Goal: Use online tool/utility: Utilize a website feature to perform a specific function

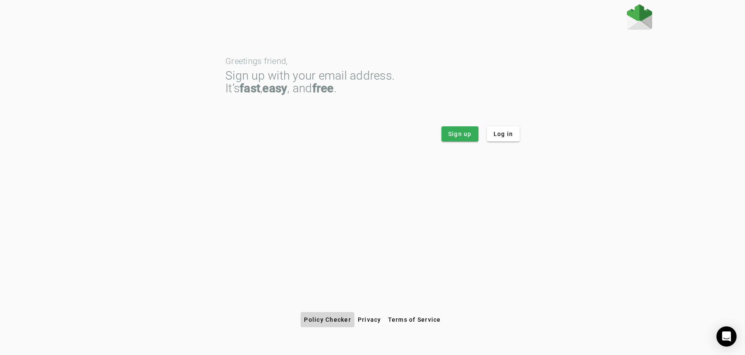
click at [321, 320] on span "Policy Checker" at bounding box center [327, 319] width 47 height 7
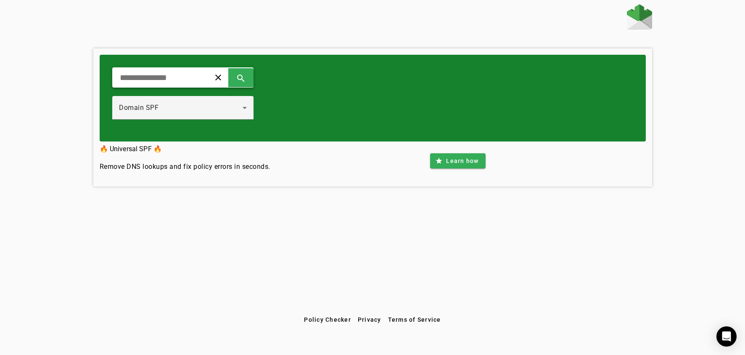
click at [144, 73] on input "text" at bounding box center [158, 77] width 78 height 10
type input "**********"
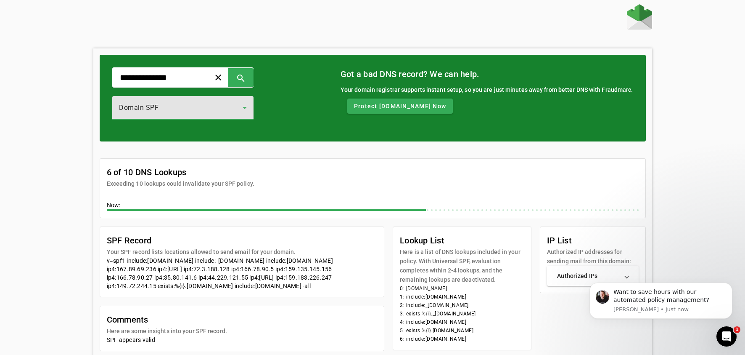
click at [230, 112] on div "Domain SPF" at bounding box center [181, 108] width 124 height 10
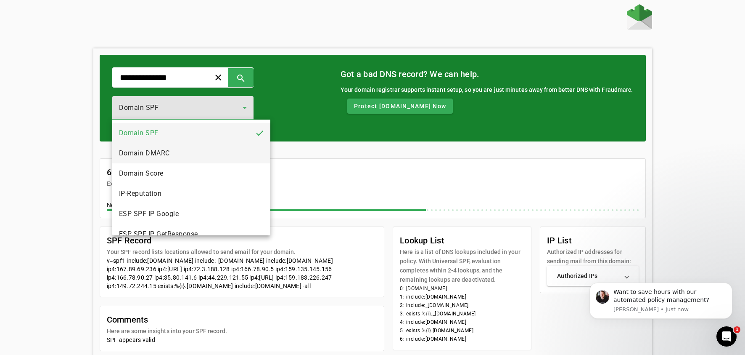
click at [195, 147] on mat-option "Domain DMARC" at bounding box center [191, 153] width 159 height 20
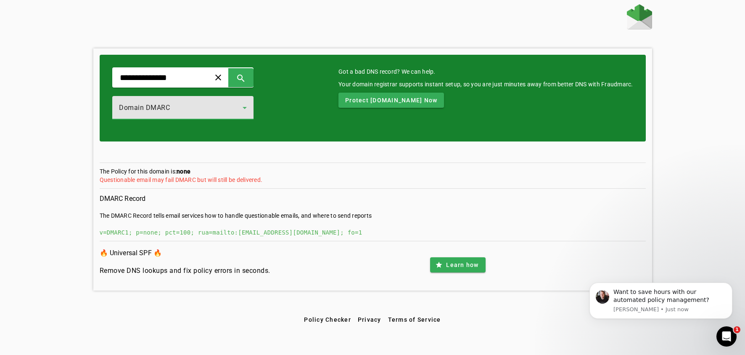
click at [179, 108] on div "Domain DMARC" at bounding box center [181, 108] width 124 height 10
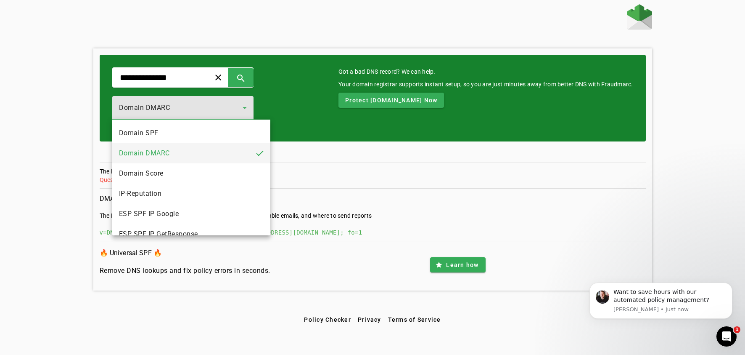
click at [179, 108] on div at bounding box center [372, 177] width 745 height 355
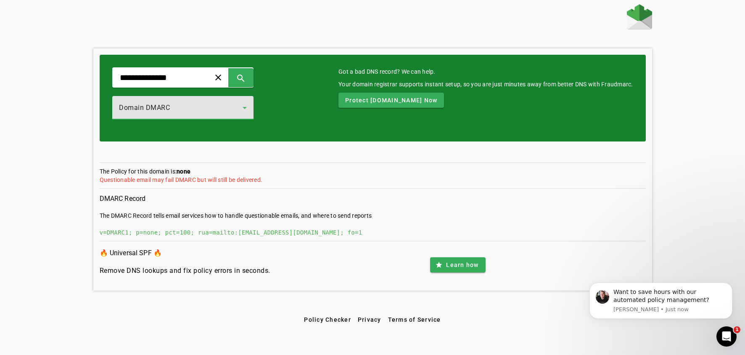
click at [179, 108] on div "Domain DMARC" at bounding box center [181, 108] width 124 height 10
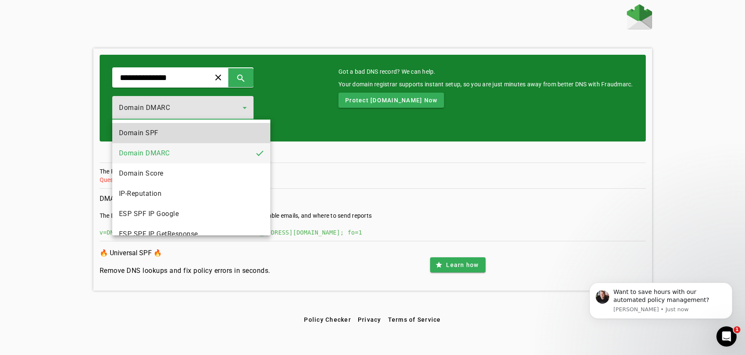
click at [180, 135] on mat-option "Domain SPF" at bounding box center [191, 133] width 159 height 20
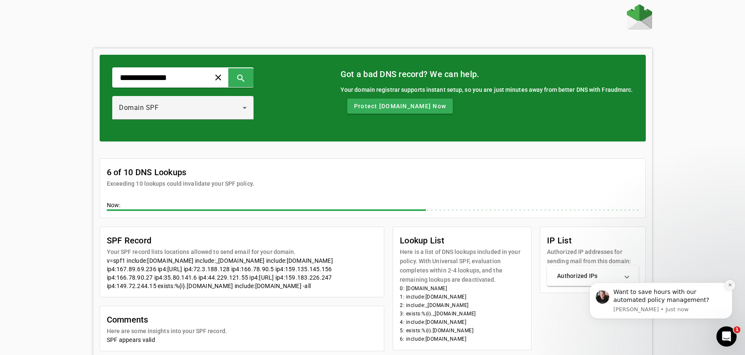
click at [733, 287] on button "Dismiss notification" at bounding box center [730, 284] width 11 height 11
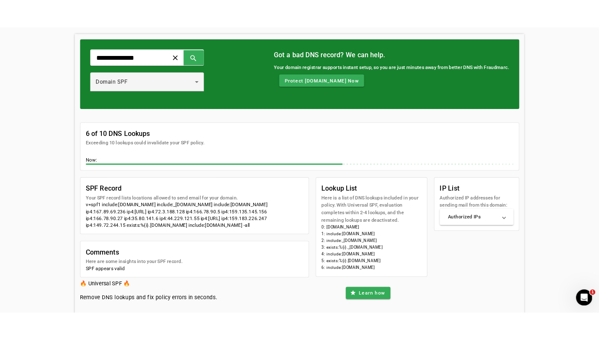
scroll to position [40, 0]
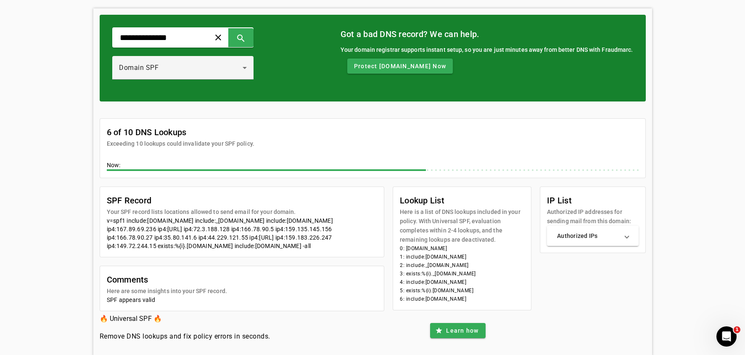
click at [130, 221] on div "v=spf1 include:spf.protection.outlook.com include:_spf.salesforce.com include:s…" at bounding box center [242, 233] width 271 height 34
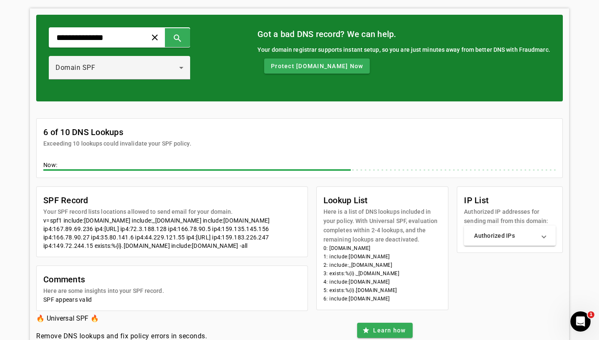
drag, startPoint x: 58, startPoint y: 256, endPoint x: 91, endPoint y: 254, distance: 32.9
click at [91, 250] on div "v=spf1 include:spf.protection.outlook.com include:_spf.salesforce.com include:s…" at bounding box center [171, 233] width 257 height 34
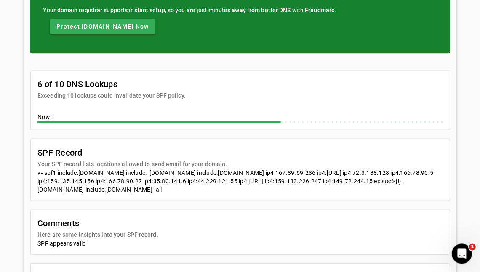
scroll to position [161, 0]
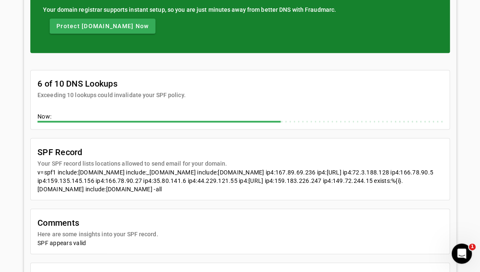
click at [191, 191] on div "v=spf1 include:spf.protection.outlook.com include:_spf.salesforce.com include:s…" at bounding box center [239, 180] width 405 height 25
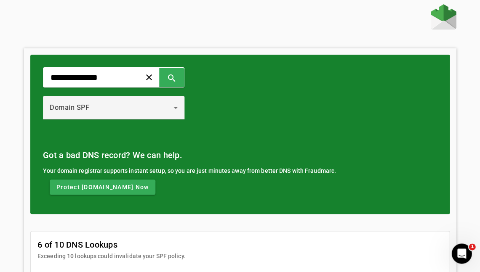
scroll to position [0, 0]
drag, startPoint x: 113, startPoint y: 76, endPoint x: 2, endPoint y: 74, distance: 111.5
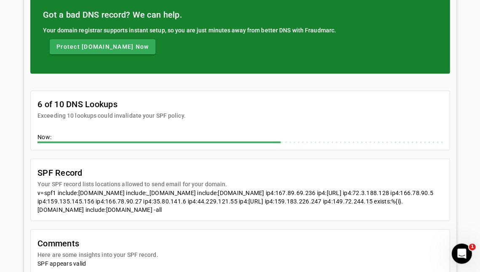
scroll to position [146, 0]
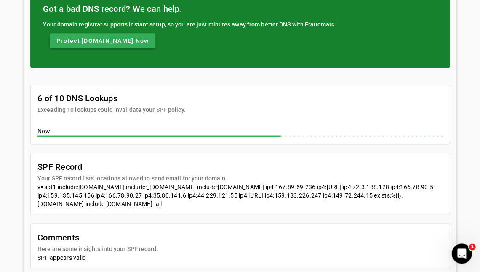
drag, startPoint x: 254, startPoint y: 202, endPoint x: 145, endPoint y: 204, distance: 109.0
click at [145, 204] on div "v=spf1 include:spf.protection.outlook.com include:_spf.salesforce.com include:s…" at bounding box center [239, 195] width 405 height 25
click at [254, 204] on div "v=spf1 include:spf.protection.outlook.com include:_spf.salesforce.com include:s…" at bounding box center [239, 195] width 405 height 25
drag, startPoint x: 254, startPoint y: 203, endPoint x: 146, endPoint y: 201, distance: 108.1
click at [146, 201] on div "v=spf1 include:spf.protection.outlook.com include:_spf.salesforce.com include:s…" at bounding box center [239, 195] width 405 height 25
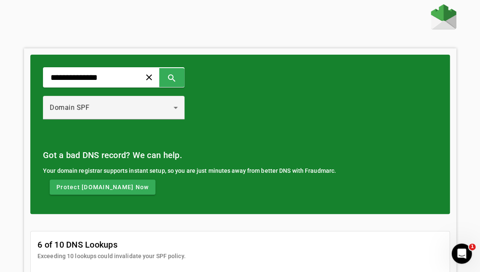
scroll to position [0, 0]
click at [110, 73] on input "**********" at bounding box center [89, 77] width 78 height 10
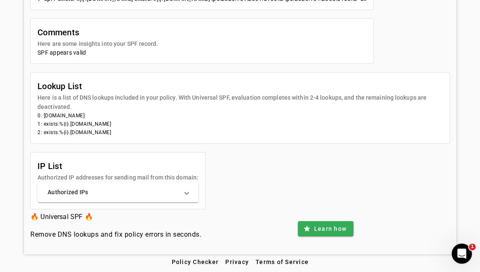
scroll to position [341, 0]
click at [147, 200] on mat-expansion-panel-header "Authorized IPs" at bounding box center [117, 192] width 161 height 20
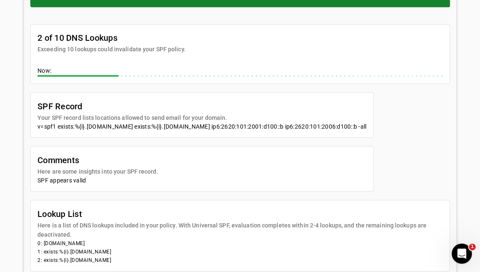
scroll to position [205, 0]
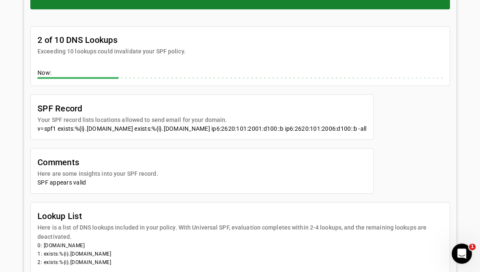
type input "**********"
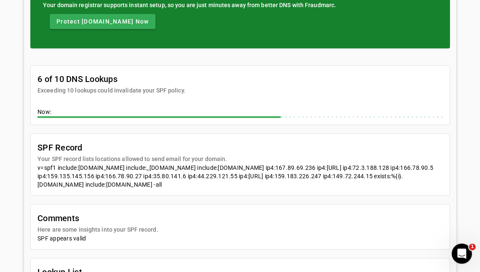
scroll to position [190, 0]
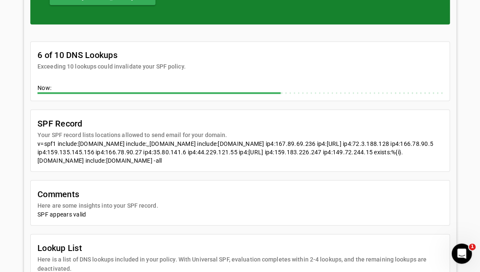
drag, startPoint x: 146, startPoint y: 160, endPoint x: 252, endPoint y: 160, distance: 106.0
click at [252, 160] on div "v=spf1 include:spf.protection.outlook.com include:_spf.salesforce.com include:s…" at bounding box center [239, 151] width 405 height 25
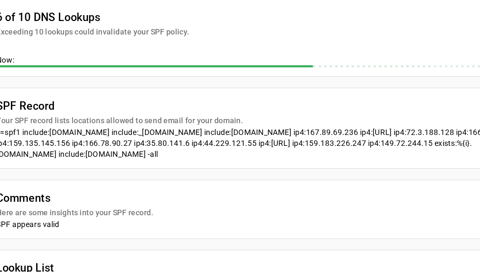
click at [133, 160] on div "v=spf1 include:spf.protection.outlook.com include:_spf.salesforce.com include:s…" at bounding box center [239, 172] width 405 height 25
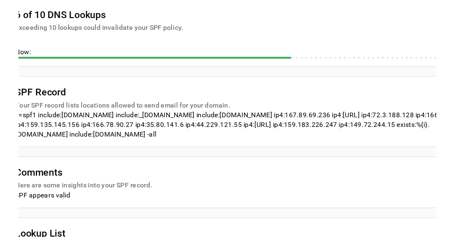
scroll to position [177, 0]
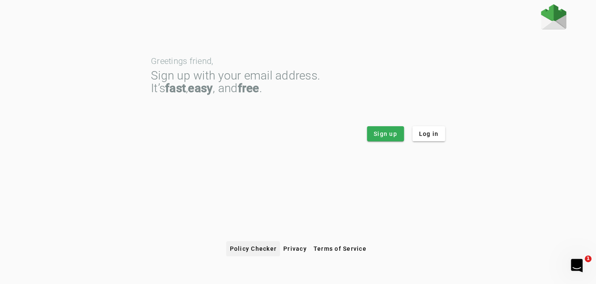
click at [260, 252] on span at bounding box center [253, 248] width 54 height 20
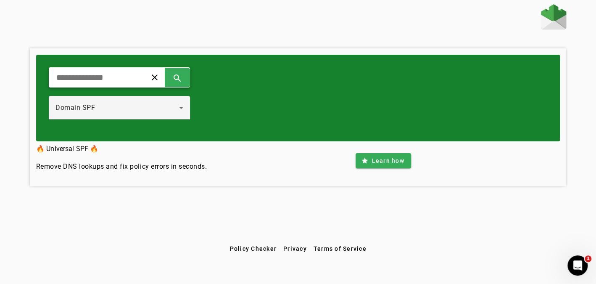
click at [94, 76] on input "text" at bounding box center [95, 77] width 78 height 10
type input "**********"
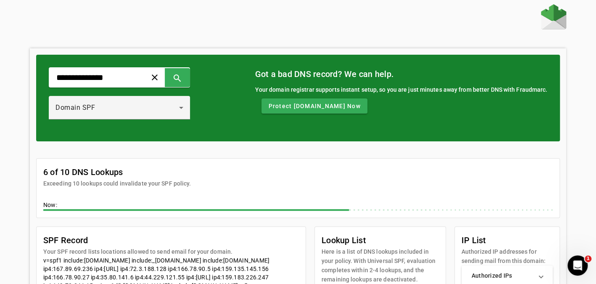
click at [356, 30] on div at bounding box center [298, 17] width 537 height 27
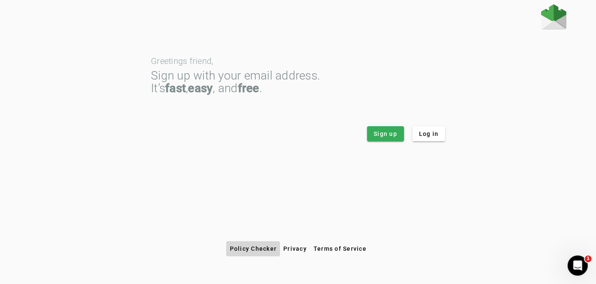
click at [253, 244] on span at bounding box center [253, 248] width 54 height 20
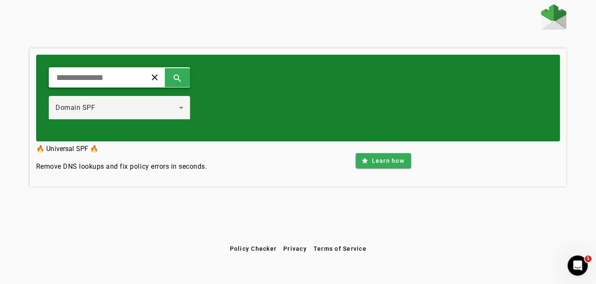
click at [94, 79] on input "text" at bounding box center [95, 77] width 78 height 10
type input "**********"
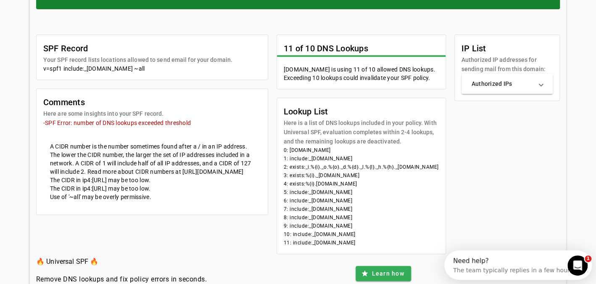
click at [370, 178] on li "3: exists:%{i}._[DOMAIN_NAME]" at bounding box center [361, 175] width 155 height 8
drag, startPoint x: 371, startPoint y: 183, endPoint x: 261, endPoint y: 166, distance: 111.5
click at [277, 166] on mat-card-content "0: [DOMAIN_NAME] 1: include:_[DOMAIN_NAME] 2: exists:_i.%{i}._o.%{o}._d.%{d}._l…" at bounding box center [361, 200] width 169 height 108
click at [374, 183] on li "4: exists:%{i}.[DOMAIN_NAME]" at bounding box center [361, 184] width 155 height 8
drag, startPoint x: 373, startPoint y: 183, endPoint x: 259, endPoint y: 163, distance: 116.2
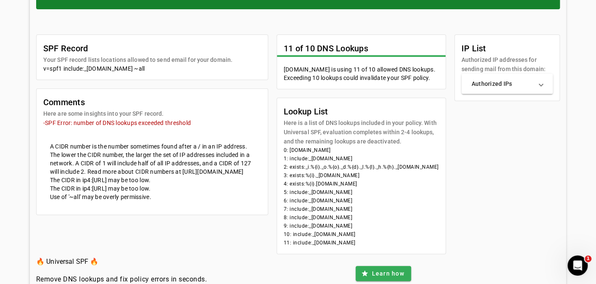
click at [277, 163] on mat-card-content "0: [DOMAIN_NAME] 1: include:_[DOMAIN_NAME] 2: exists:_i.%{i}._o.%{o}._d.%{d}._l…" at bounding box center [361, 200] width 169 height 108
drag, startPoint x: 261, startPoint y: 166, endPoint x: 368, endPoint y: 183, distance: 108.2
click at [368, 183] on mat-card-content "0: [DOMAIN_NAME] 1: include:_[DOMAIN_NAME] 2: exists:_i.%{i}._o.%{o}._d.%{d}._l…" at bounding box center [361, 200] width 169 height 108
click at [368, 183] on li "4: exists:%{i}.[DOMAIN_NAME]" at bounding box center [361, 184] width 155 height 8
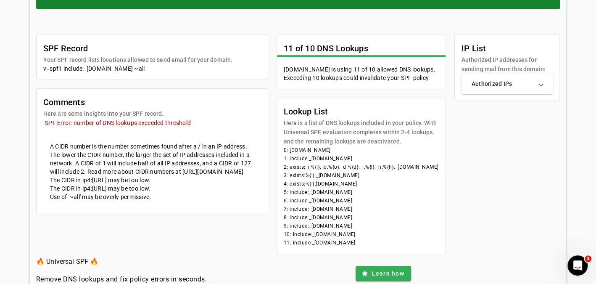
click at [453, 29] on div "SPF Record Your SPF record lists locations allowed to send email for your domai…" at bounding box center [298, 131] width 524 height 245
click at [451, 111] on div "SPF Record Your SPF record lists locations allowed to send email for your domai…" at bounding box center [298, 144] width 524 height 220
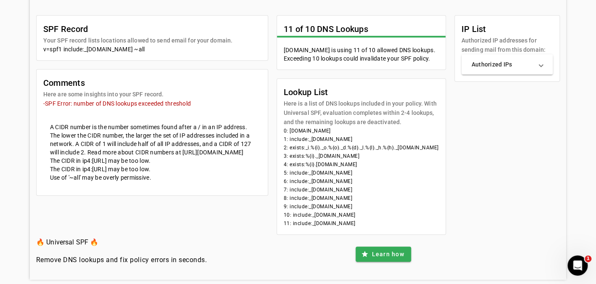
scroll to position [151, 0]
